Goal: Task Accomplishment & Management: Use online tool/utility

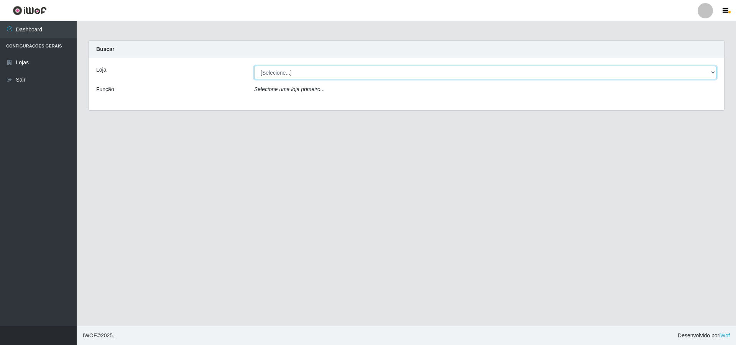
click at [266, 69] on select "[Selecione...] Atacado Vem - [STREET_ADDRESS]" at bounding box center [485, 72] width 462 height 13
select select "449"
click at [254, 66] on select "[Selecione...] Atacado Vem - [STREET_ADDRESS]" at bounding box center [485, 72] width 462 height 13
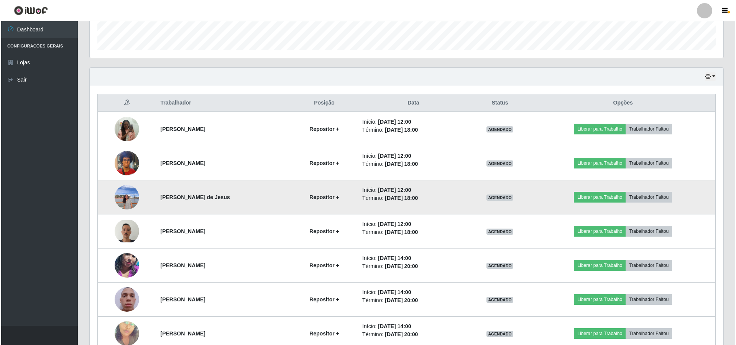
scroll to position [268, 0]
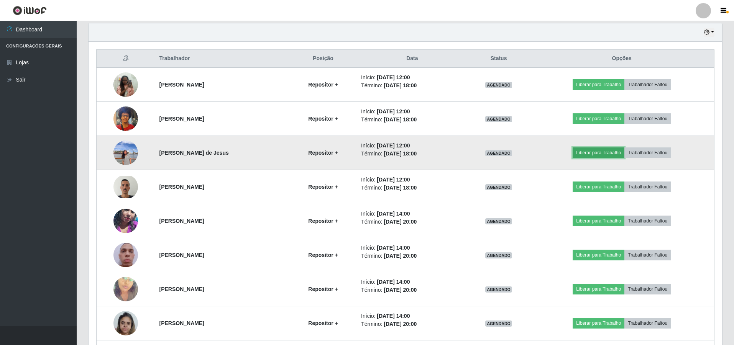
click at [587, 153] on button "Liberar para Trabalho" at bounding box center [598, 153] width 52 height 11
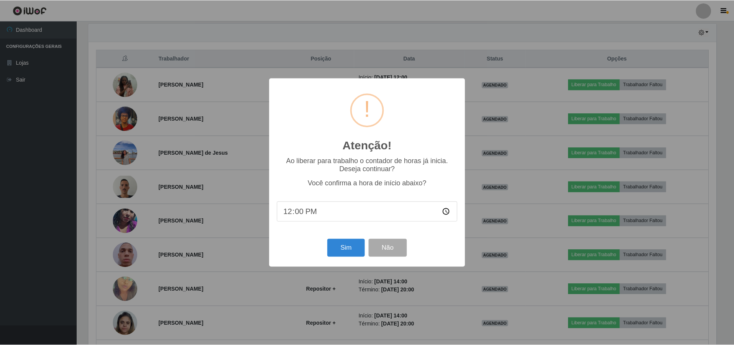
scroll to position [159, 630]
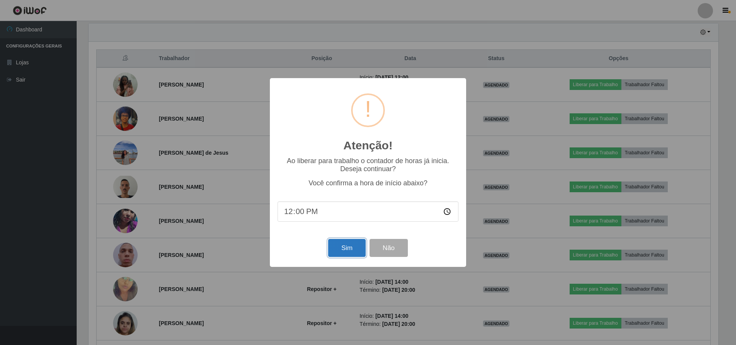
click at [339, 251] on button "Sim" at bounding box center [346, 248] width 37 height 18
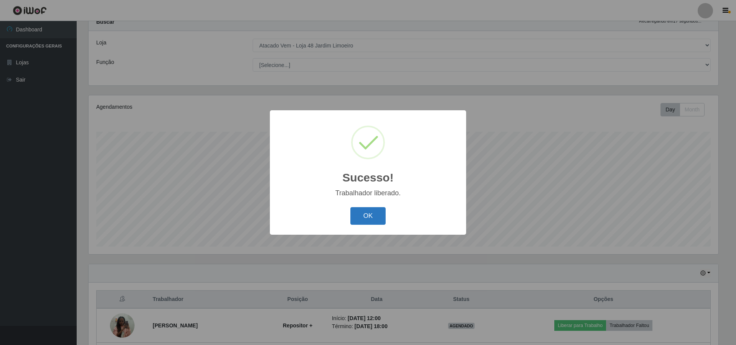
click at [361, 221] on button "OK" at bounding box center [368, 216] width 36 height 18
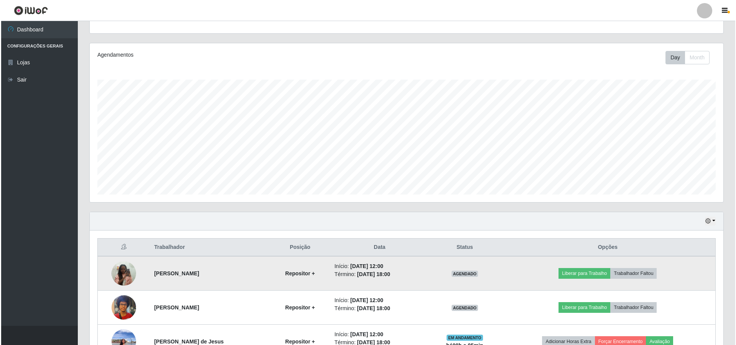
scroll to position [180, 0]
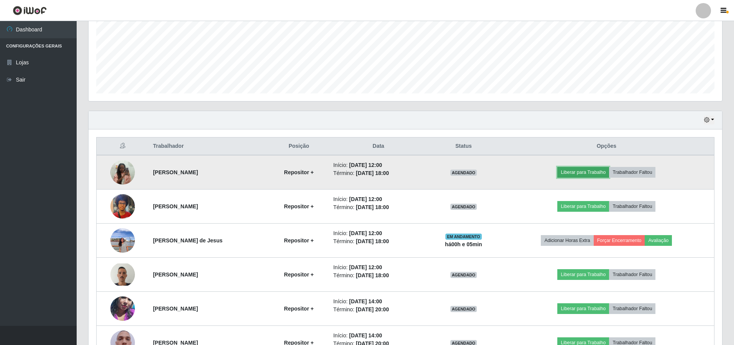
click at [595, 175] on button "Liberar para Trabalho" at bounding box center [583, 172] width 52 height 11
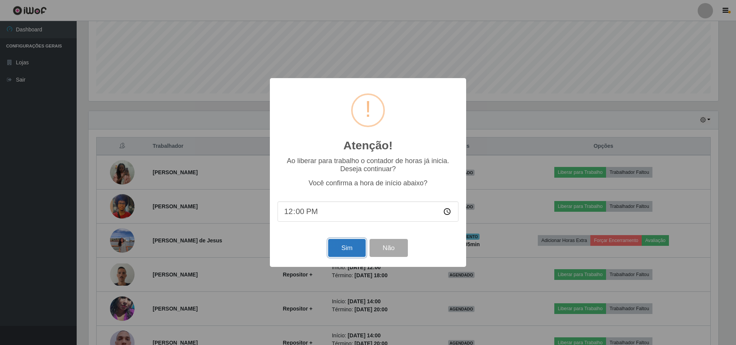
click at [333, 251] on button "Sim" at bounding box center [346, 248] width 37 height 18
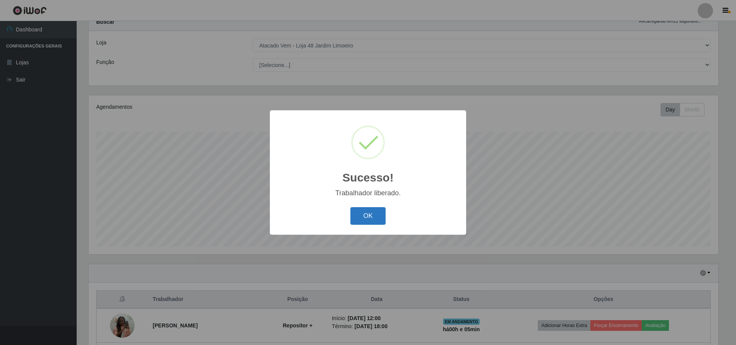
click at [375, 220] on button "OK" at bounding box center [368, 216] width 36 height 18
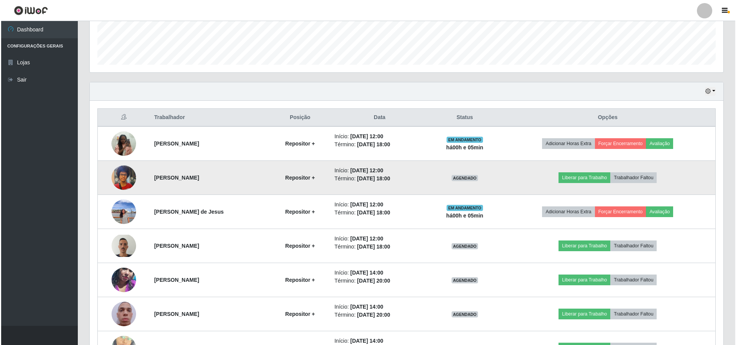
scroll to position [219, 0]
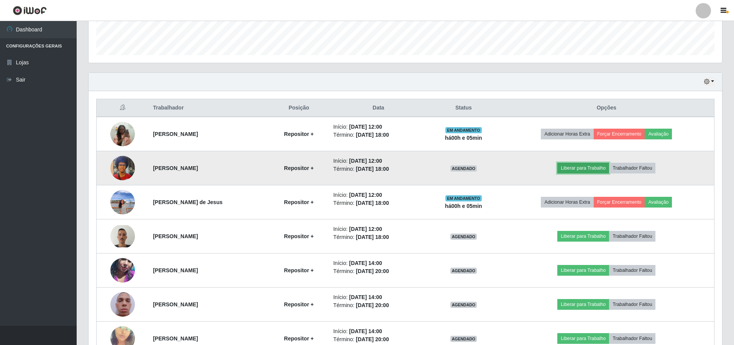
click at [578, 171] on button "Liberar para Trabalho" at bounding box center [583, 168] width 52 height 11
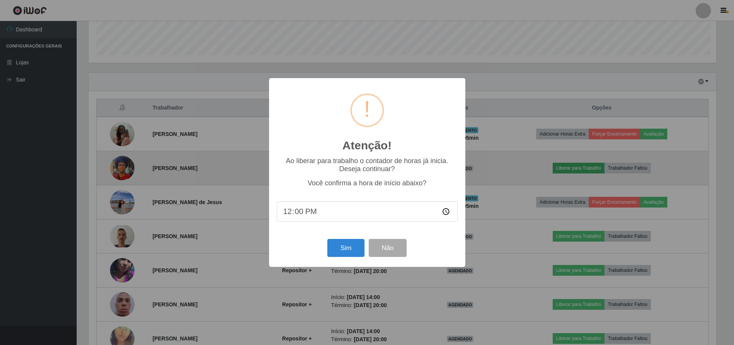
scroll to position [159, 630]
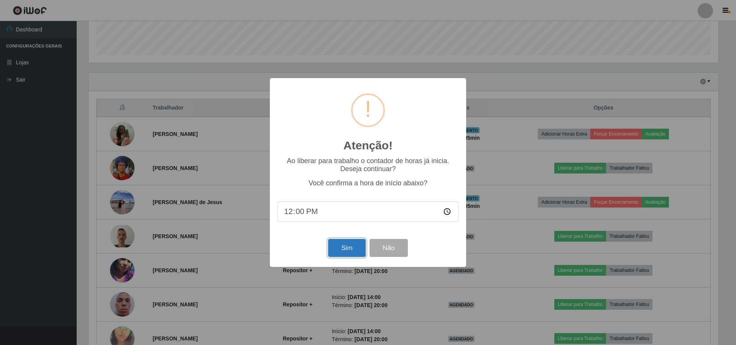
click at [339, 252] on button "Sim" at bounding box center [346, 248] width 37 height 18
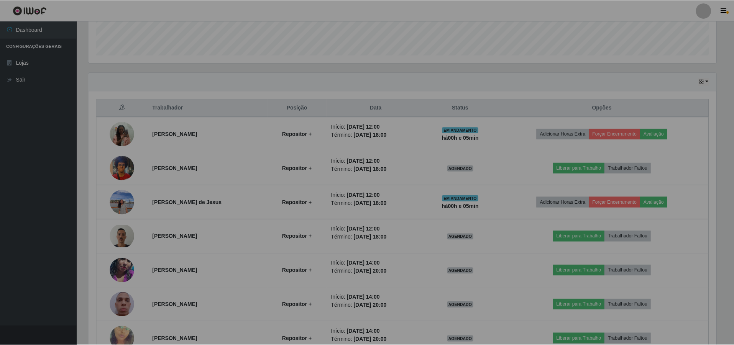
scroll to position [0, 0]
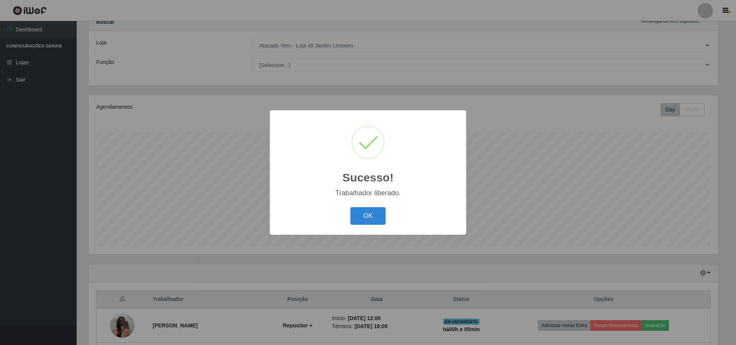
click at [370, 204] on div "Sucesso! × Trabalhador liberado. OK Cancel" at bounding box center [368, 172] width 196 height 124
click at [370, 215] on button "OK" at bounding box center [368, 216] width 36 height 18
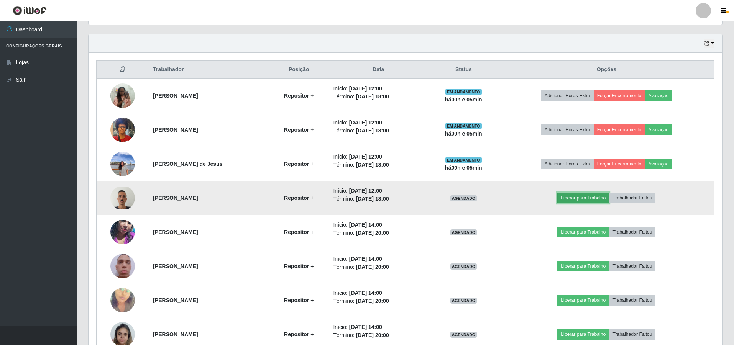
click at [580, 203] on button "Liberar para Trabalho" at bounding box center [583, 198] width 52 height 11
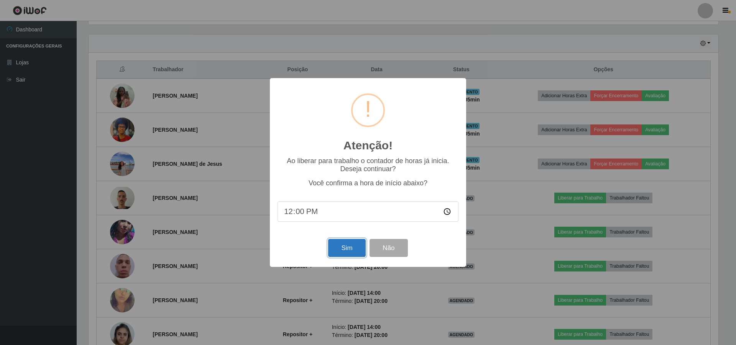
click at [336, 249] on button "Sim" at bounding box center [346, 248] width 37 height 18
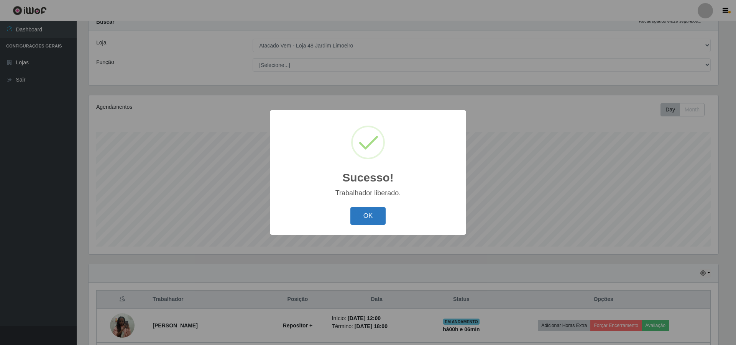
click at [376, 212] on button "OK" at bounding box center [368, 216] width 36 height 18
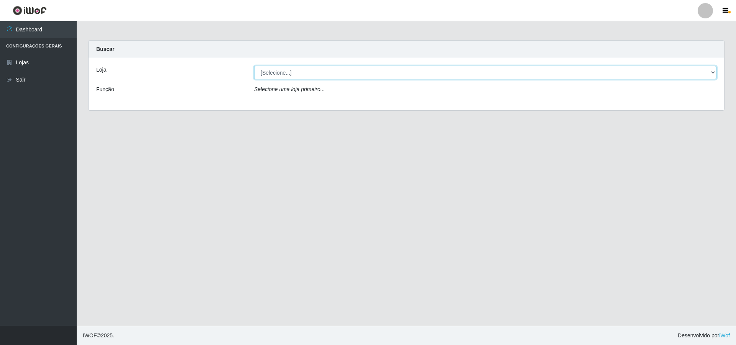
click at [287, 74] on select "[Selecione...] Atacado Vem - [STREET_ADDRESS]" at bounding box center [485, 72] width 462 height 13
select select "449"
click at [254, 66] on select "[Selecione...] Atacado Vem - [STREET_ADDRESS]" at bounding box center [485, 72] width 462 height 13
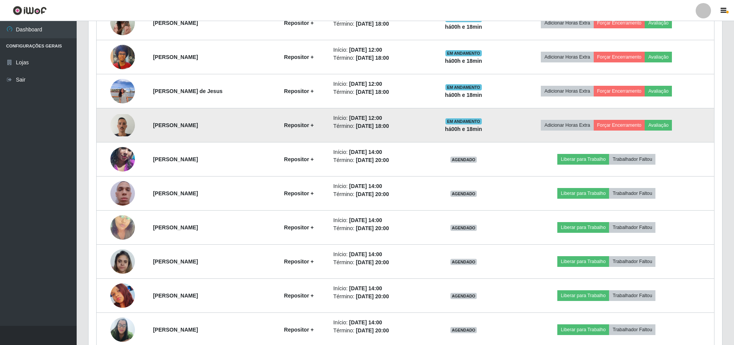
scroll to position [368, 0]
